Goal: Task Accomplishment & Management: Use online tool/utility

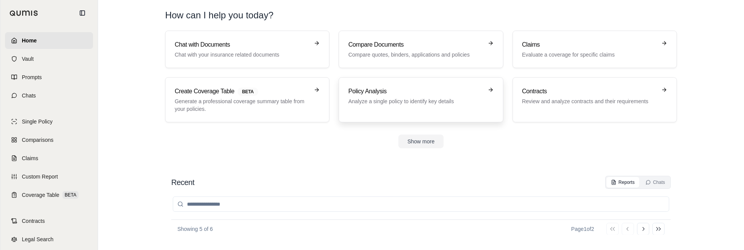
click at [367, 90] on h3 "Policy Analysis" at bounding box center [415, 91] width 134 height 9
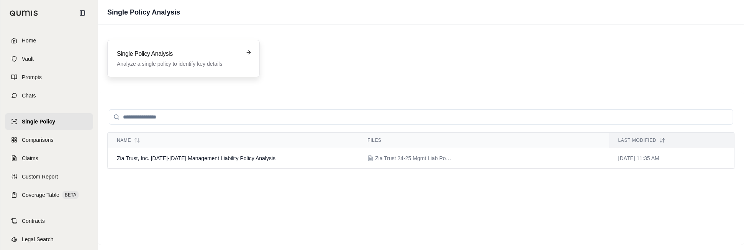
click at [246, 54] on icon at bounding box center [249, 52] width 6 height 6
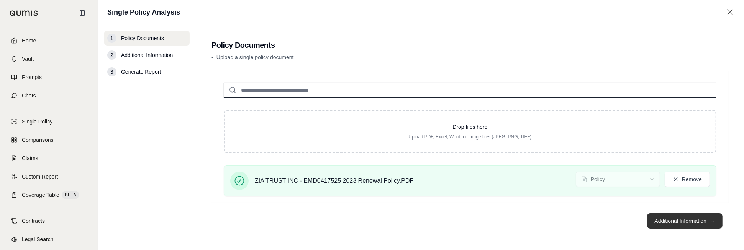
click at [659, 221] on button "Additional Information →" at bounding box center [684, 221] width 75 height 15
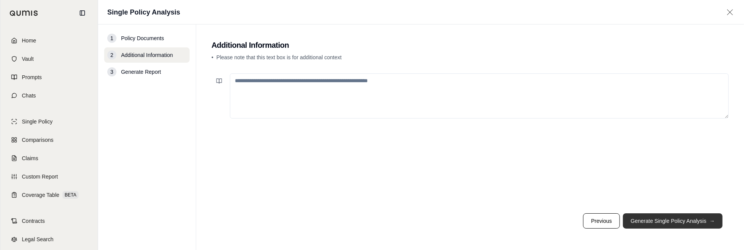
click at [663, 219] on button "Generate Single Policy Analysis →" at bounding box center [673, 221] width 100 height 15
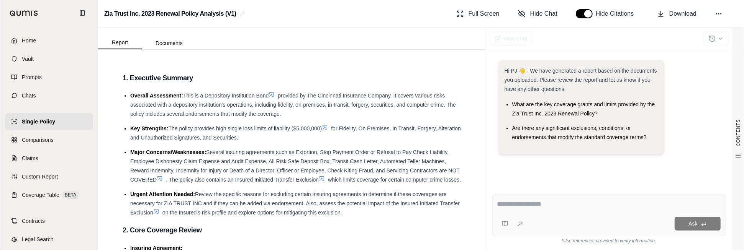
click at [399, 156] on li "Major Concerns/Weaknesses: Several insuring agreements such as Extortion, Stop …" at bounding box center [295, 166] width 331 height 37
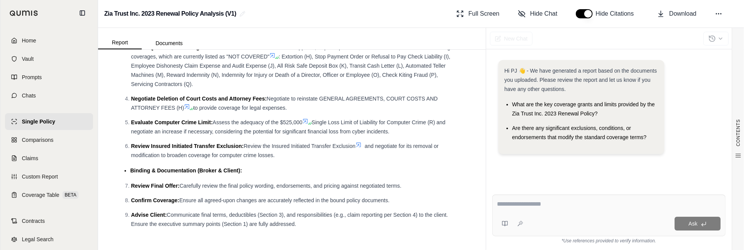
scroll to position [3128, 0]
click at [682, 13] on span "Download" at bounding box center [682, 13] width 27 height 9
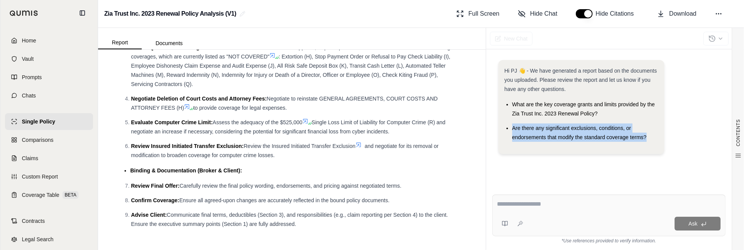
drag, startPoint x: 648, startPoint y: 138, endPoint x: 509, endPoint y: 128, distance: 139.0
click at [509, 128] on ul "What are the key coverage grants and limits provided by the Zia Trust Inc. 2023…" at bounding box center [581, 121] width 154 height 42
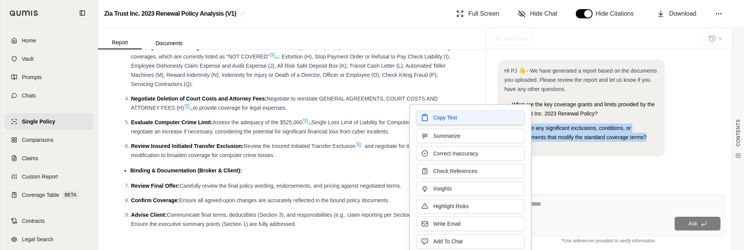
click at [501, 119] on button "Copy Text" at bounding box center [470, 118] width 109 height 15
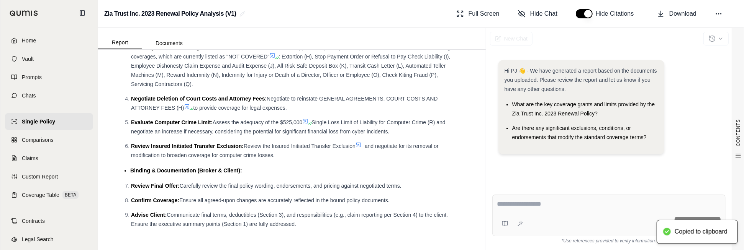
click at [520, 204] on textarea at bounding box center [609, 204] width 224 height 9
paste textarea "**********"
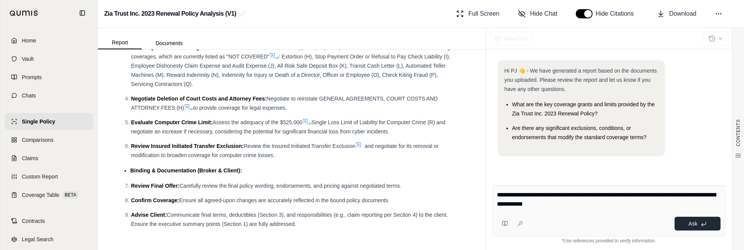
type textarea "**********"
click at [692, 225] on span "Ask" at bounding box center [692, 224] width 9 height 6
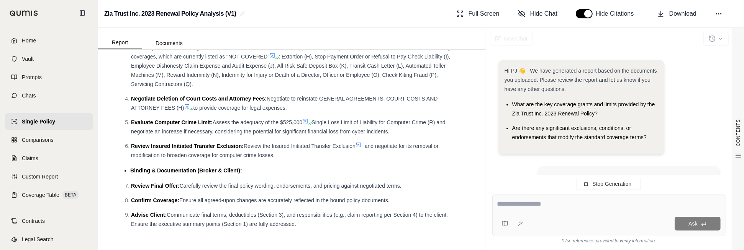
scroll to position [75, 0]
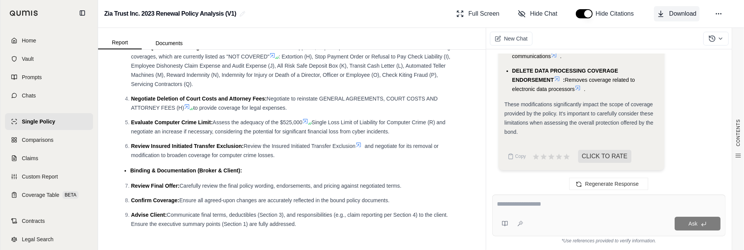
click at [688, 14] on span "Download" at bounding box center [682, 13] width 27 height 9
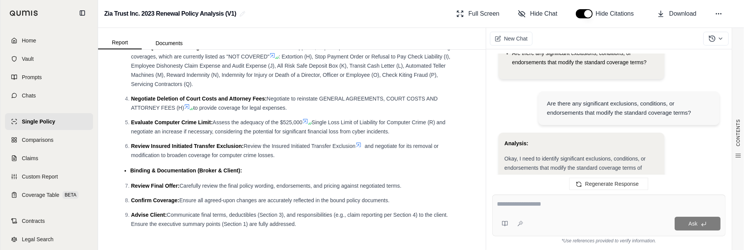
scroll to position [83, 0]
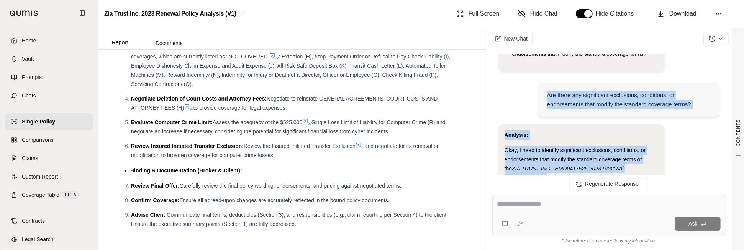
drag, startPoint x: 518, startPoint y: 132, endPoint x: 517, endPoint y: 95, distance: 36.8
click at [517, 95] on div "Hi PJ 👋 - We have generated a report based on the documents you uploaded. Pleas…" at bounding box center [608, 118] width 233 height 129
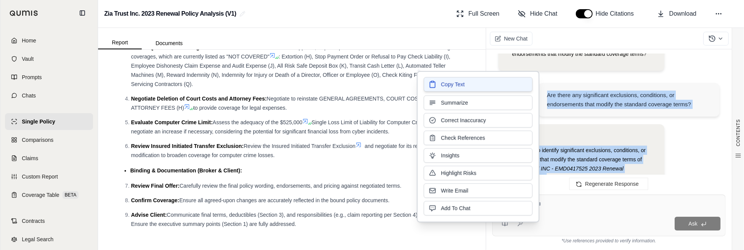
click at [457, 82] on span "Copy Text" at bounding box center [453, 85] width 24 height 8
